Goal: Browse casually: Explore the website without a specific task or goal

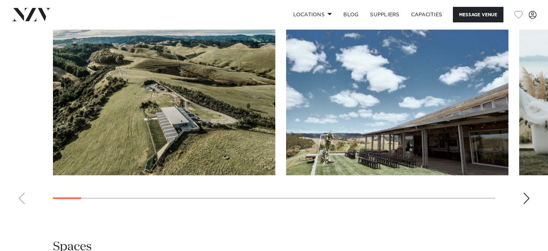
scroll to position [732, 0]
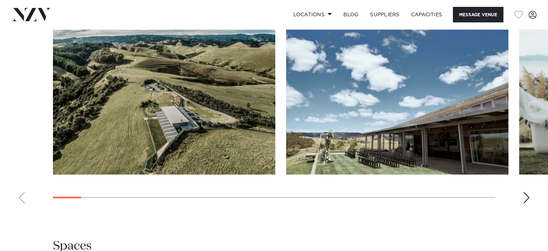
click at [525, 197] on div "Next slide" at bounding box center [526, 197] width 7 height 12
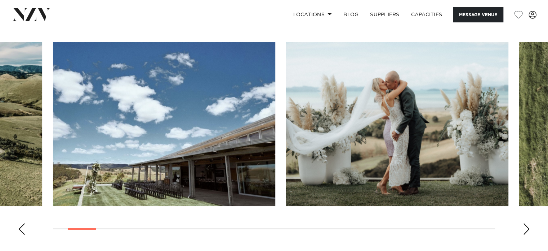
scroll to position [700, 0]
click at [528, 228] on div "Next slide" at bounding box center [526, 229] width 7 height 12
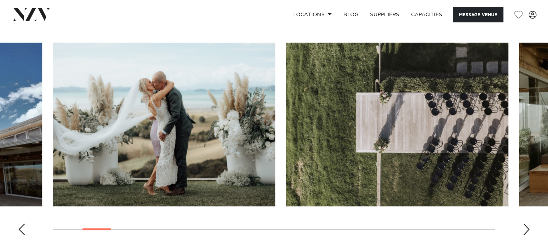
click at [528, 228] on div "Next slide" at bounding box center [526, 229] width 7 height 12
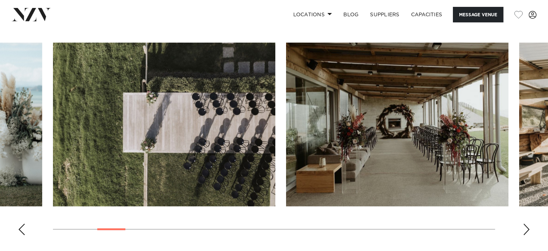
click at [528, 228] on div "Next slide" at bounding box center [526, 229] width 7 height 12
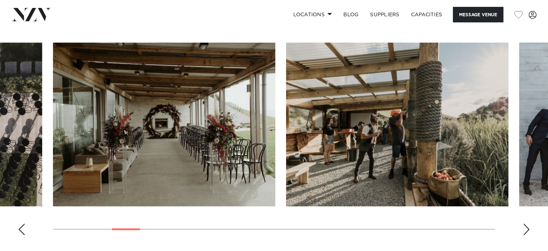
click at [528, 228] on div "Next slide" at bounding box center [526, 229] width 7 height 12
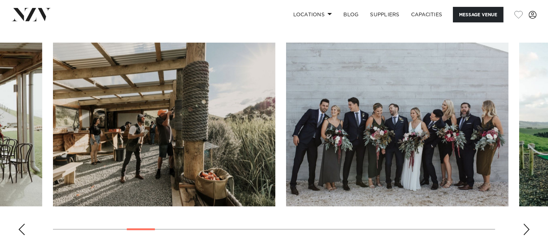
click at [526, 225] on div "Next slide" at bounding box center [526, 229] width 7 height 12
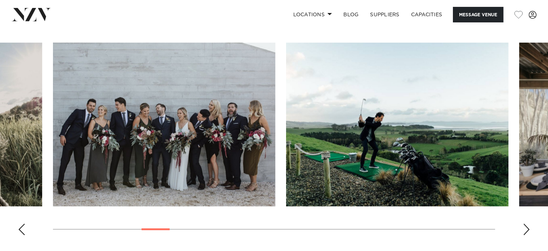
click at [526, 225] on div "Next slide" at bounding box center [526, 229] width 7 height 12
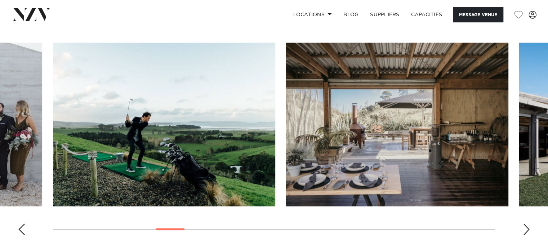
click at [526, 225] on div "Next slide" at bounding box center [526, 229] width 7 height 12
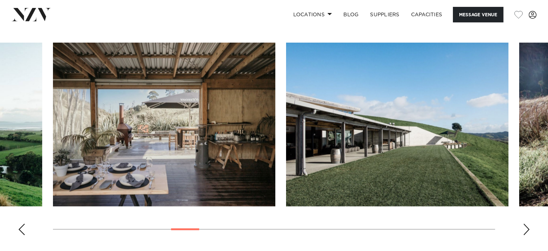
click at [526, 225] on div "Next slide" at bounding box center [526, 229] width 7 height 12
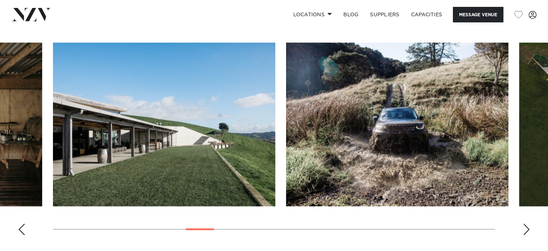
click at [526, 225] on div "Next slide" at bounding box center [526, 229] width 7 height 12
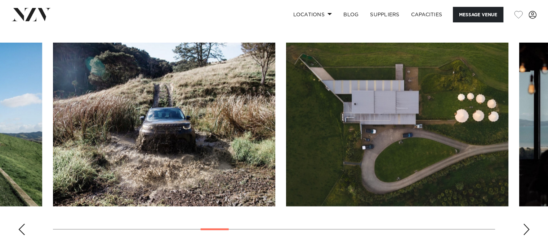
click at [526, 225] on div "Next slide" at bounding box center [526, 229] width 7 height 12
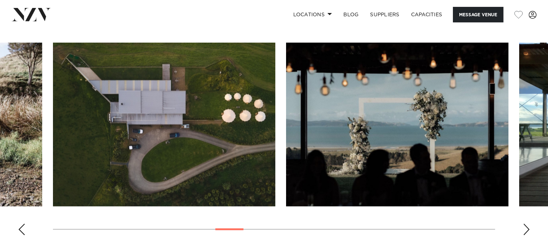
click at [526, 225] on div "Next slide" at bounding box center [526, 229] width 7 height 12
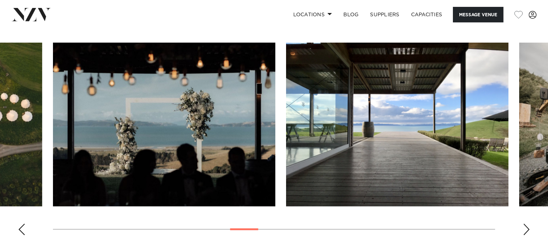
click at [526, 225] on div "Next slide" at bounding box center [526, 229] width 7 height 12
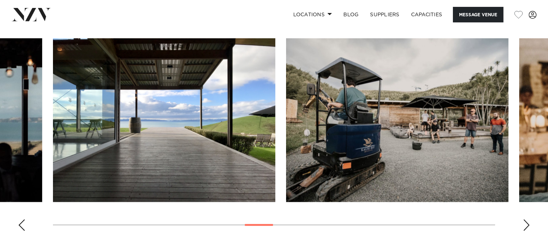
scroll to position [705, 0]
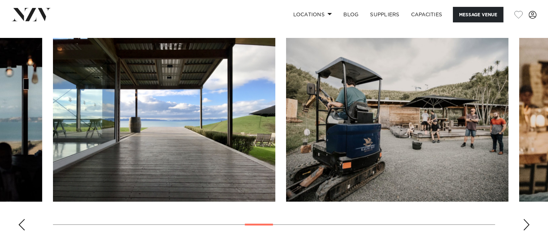
click at [526, 223] on div "Next slide" at bounding box center [526, 224] width 7 height 12
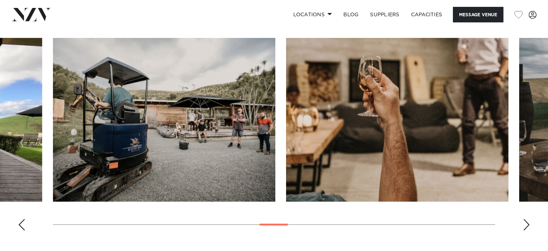
click at [526, 223] on div "Next slide" at bounding box center [526, 224] width 7 height 12
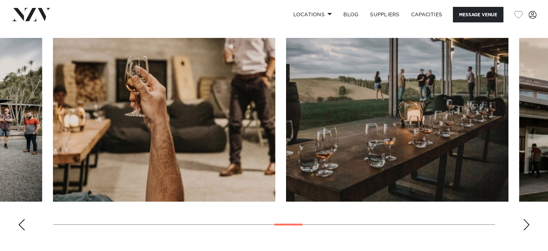
click at [526, 223] on div "Next slide" at bounding box center [526, 224] width 7 height 12
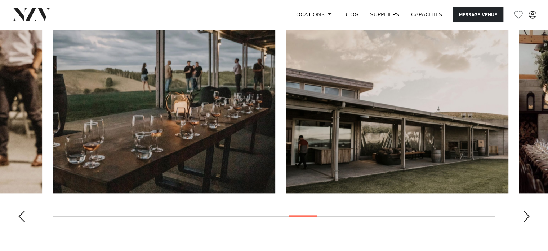
scroll to position [714, 0]
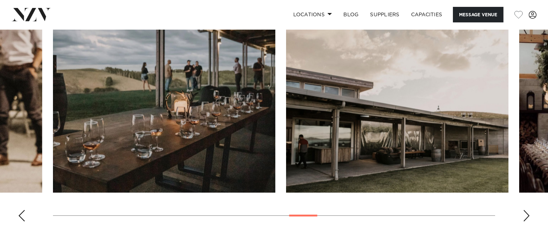
click at [527, 211] on div "Next slide" at bounding box center [526, 215] width 7 height 12
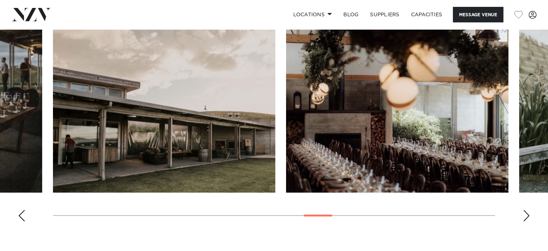
click at [527, 211] on div "Next slide" at bounding box center [526, 215] width 7 height 12
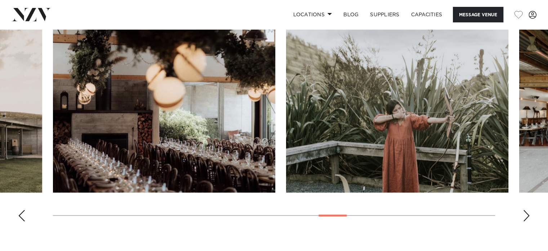
click at [527, 211] on div "Next slide" at bounding box center [526, 215] width 7 height 12
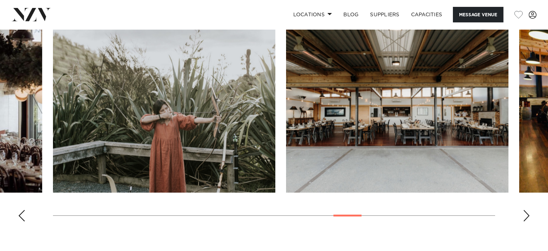
click at [527, 211] on div "Next slide" at bounding box center [526, 215] width 7 height 12
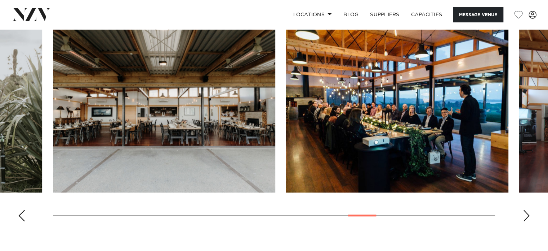
click at [527, 211] on div "Next slide" at bounding box center [526, 215] width 7 height 12
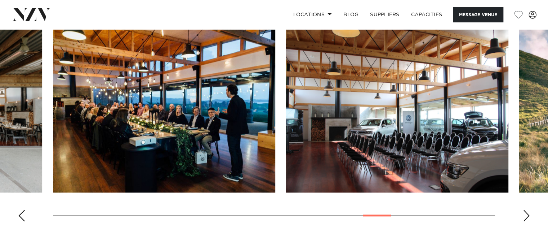
click at [527, 211] on div "Next slide" at bounding box center [526, 215] width 7 height 12
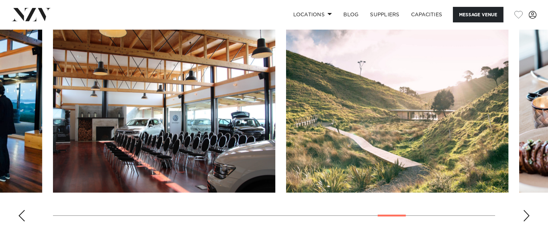
click at [527, 211] on div "Next slide" at bounding box center [526, 215] width 7 height 12
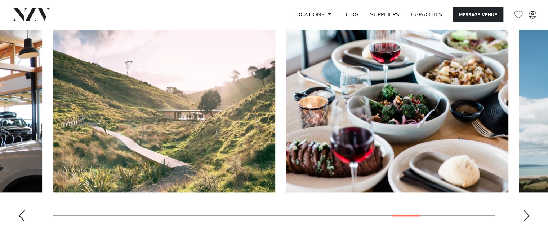
click at [527, 211] on div "Next slide" at bounding box center [526, 215] width 7 height 12
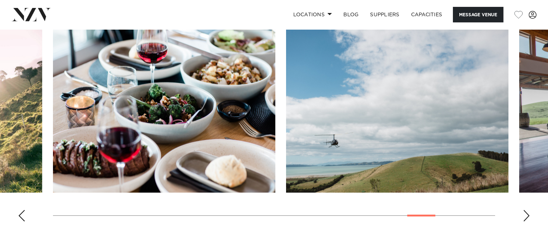
click at [527, 211] on div "Next slide" at bounding box center [526, 215] width 7 height 12
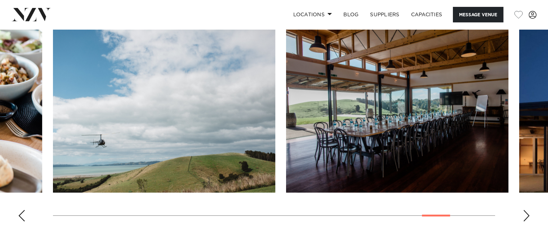
click at [527, 211] on div "Next slide" at bounding box center [526, 215] width 7 height 12
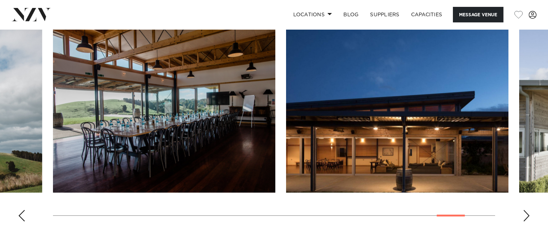
click at [527, 211] on div "Next slide" at bounding box center [526, 215] width 7 height 12
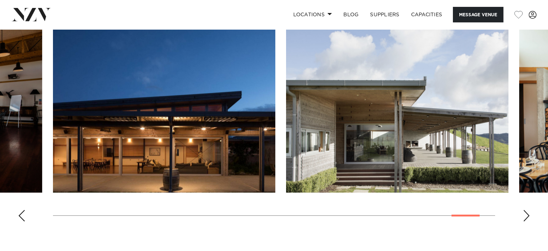
click at [527, 211] on div "Next slide" at bounding box center [526, 215] width 7 height 12
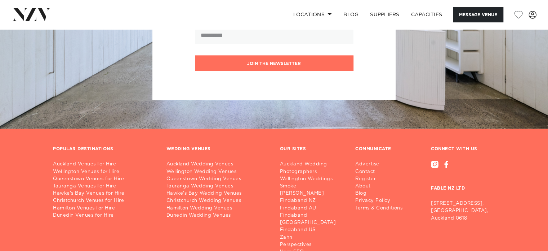
scroll to position [1578, 0]
